Goal: Task Accomplishment & Management: Complete application form

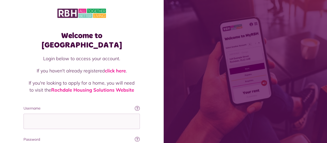
type input "**********"
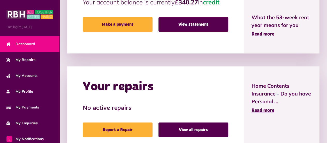
scroll to position [172, 0]
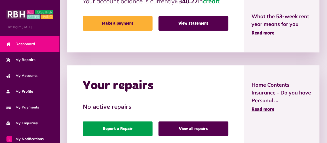
click at [128, 129] on link "Report a Repair" at bounding box center [118, 128] width 70 height 14
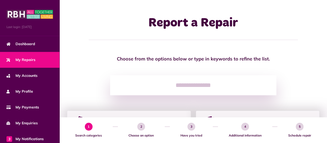
scroll to position [125, 0]
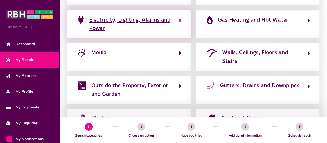
click at [149, 18] on span "Electricity, Lighting, Alarms and Power" at bounding box center [131, 24] width 85 height 17
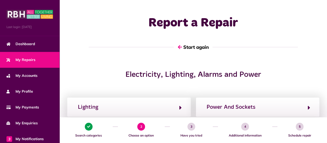
scroll to position [116, 0]
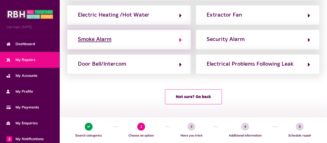
click at [142, 40] on button "Smoke Alarm" at bounding box center [129, 39] width 106 height 9
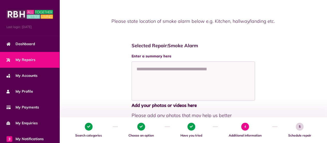
scroll to position [53, 0]
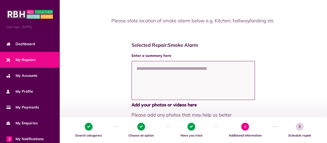
click at [159, 66] on textarea at bounding box center [194, 80] width 124 height 39
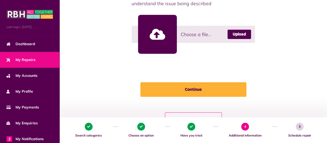
scroll to position [177, 0]
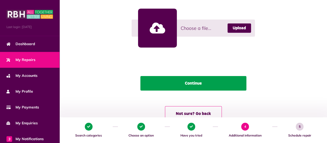
type textarea "**********"
click at [205, 88] on button "Continue" at bounding box center [194, 83] width 106 height 14
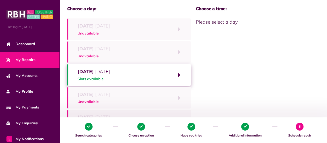
scroll to position [52, 0]
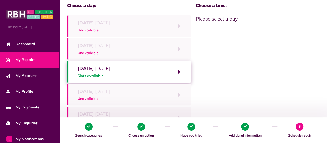
click at [110, 73] on span "Slots available" at bounding box center [94, 75] width 32 height 5
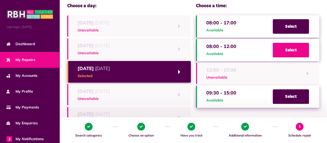
click at [291, 50] on span "Select" at bounding box center [291, 50] width 36 height 14
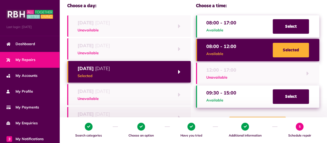
scroll to position [131, 0]
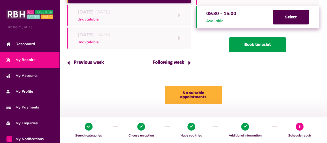
click at [261, 42] on button "Book timeslot" at bounding box center [257, 44] width 57 height 14
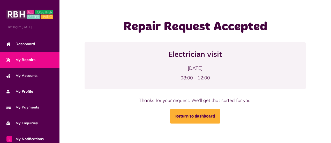
scroll to position [66, 0]
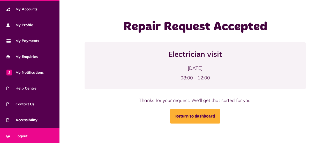
click at [24, 134] on span "Logout" at bounding box center [16, 135] width 21 height 5
